Goal: Entertainment & Leisure: Consume media (video, audio)

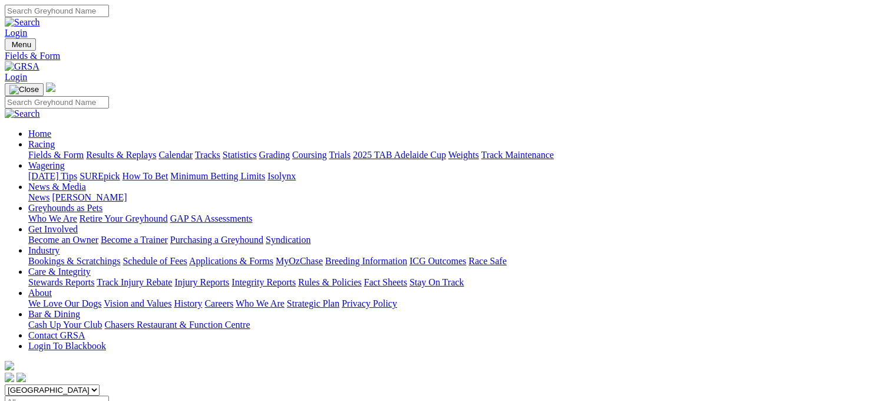
click at [100, 384] on select "South Australia New South Wales Northern Territory Queensland Tasmania Victoria…" at bounding box center [52, 389] width 95 height 11
select select "NSW"
click at [79, 384] on select "South Australia New South Wales Northern Territory Queensland Tasmania Victoria…" at bounding box center [52, 389] width 95 height 11
click at [257, 150] on link "Statistics" at bounding box center [240, 155] width 34 height 10
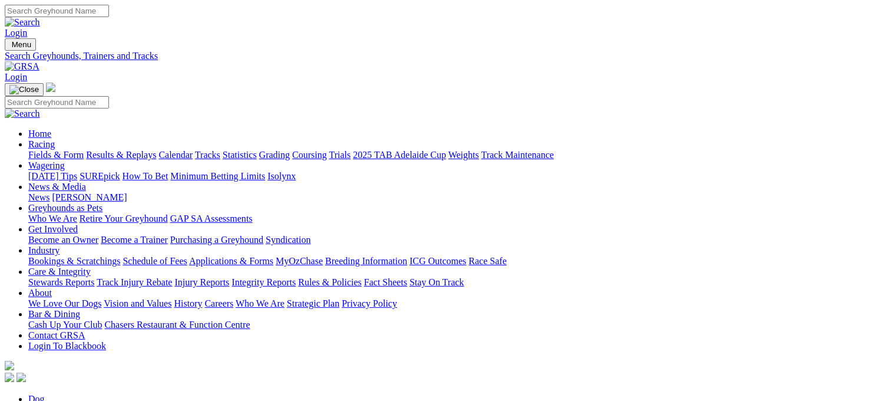
type input "go forward skip"
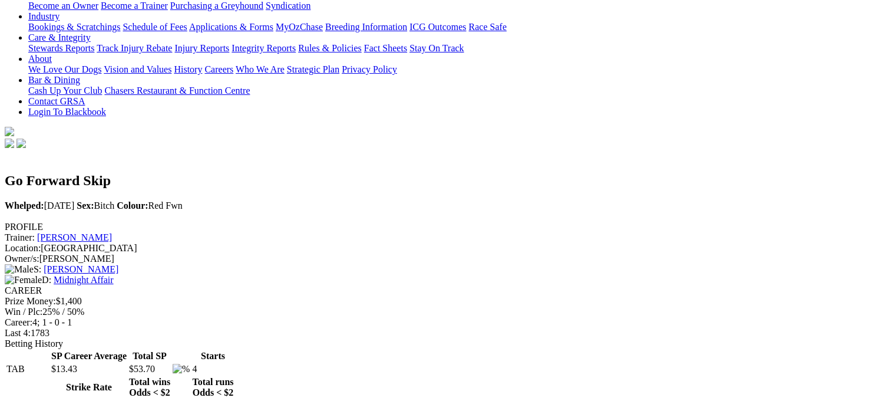
scroll to position [236, 0]
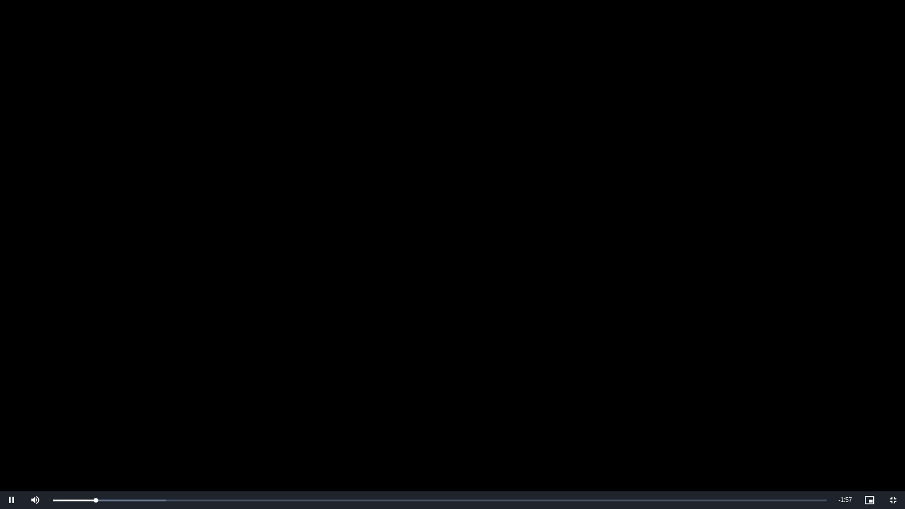
click at [611, 338] on video "To view this video please enable JavaScript, and consider upgrading to a web br…" at bounding box center [452, 254] width 905 height 509
click at [894, 400] on span "Video Player" at bounding box center [893, 500] width 24 height 0
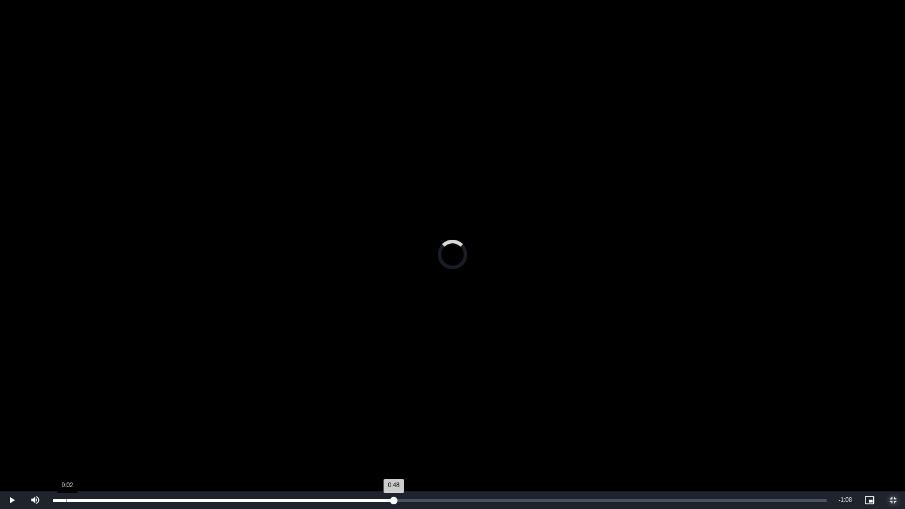
drag, startPoint x: 399, startPoint y: 501, endPoint x: 63, endPoint y: 506, distance: 335.8
click at [64, 400] on div "Loaded : 0.00% 0:02 0:48" at bounding box center [439, 500] width 785 height 18
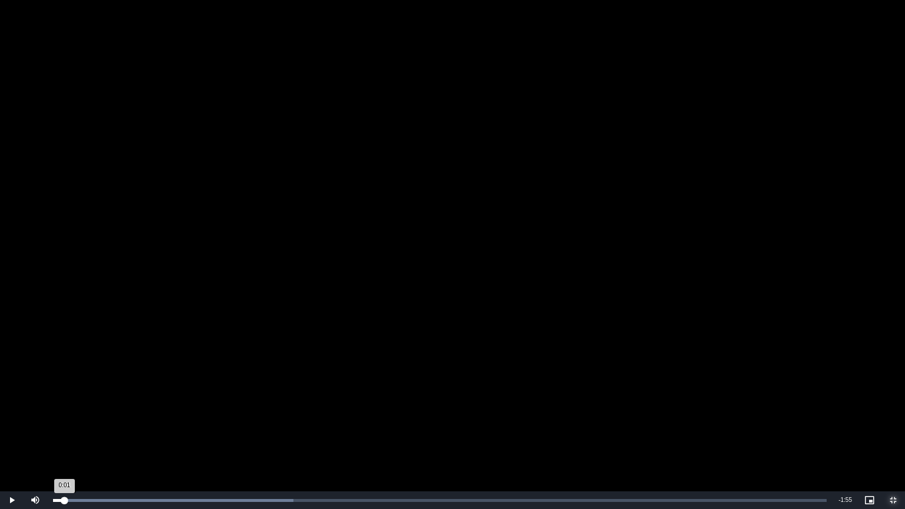
click at [64, 400] on div "0:01" at bounding box center [58, 500] width 11 height 3
click at [892, 400] on span "Video Player" at bounding box center [893, 500] width 24 height 0
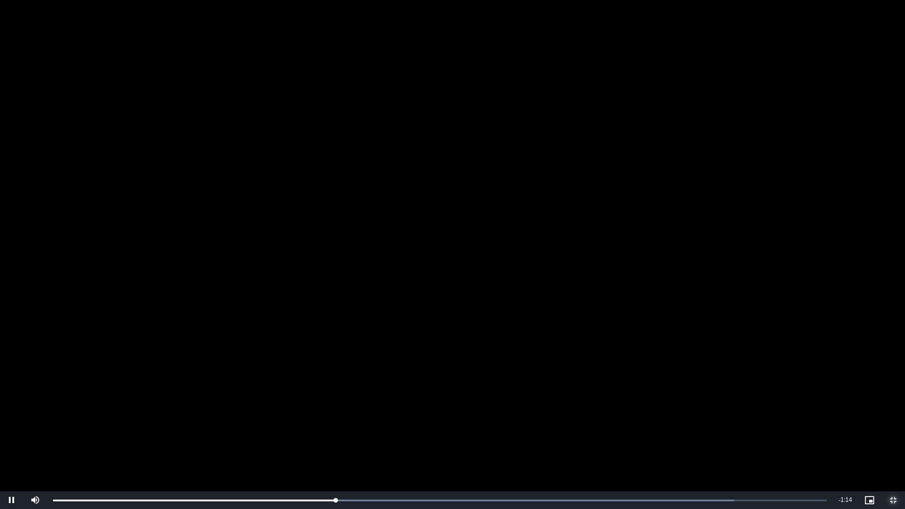
click at [895, 400] on span "Video Player" at bounding box center [893, 500] width 24 height 0
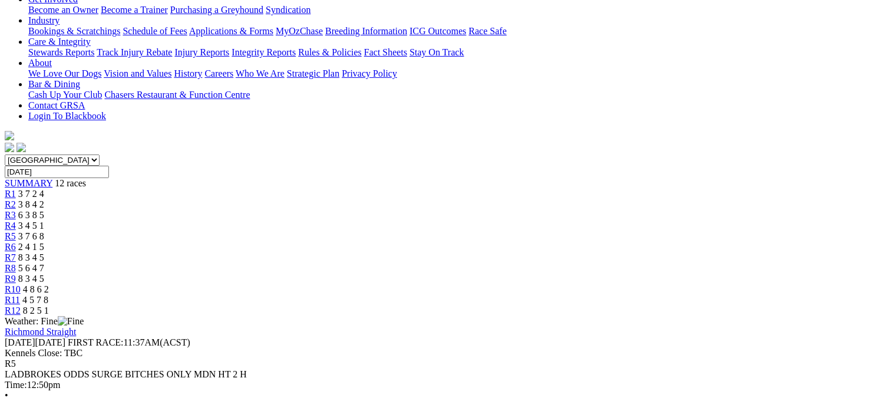
scroll to position [238, 0]
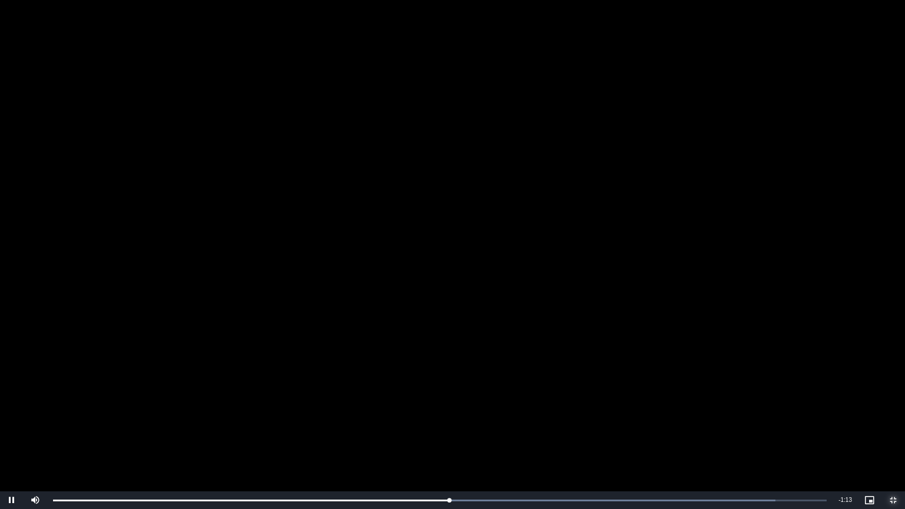
click at [895, 400] on span "Video Player" at bounding box center [893, 500] width 24 height 0
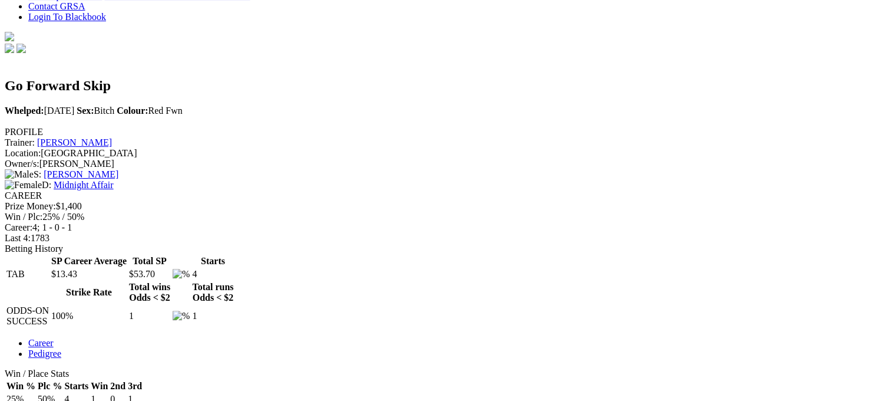
scroll to position [332, 0]
